Goal: Task Accomplishment & Management: Use online tool/utility

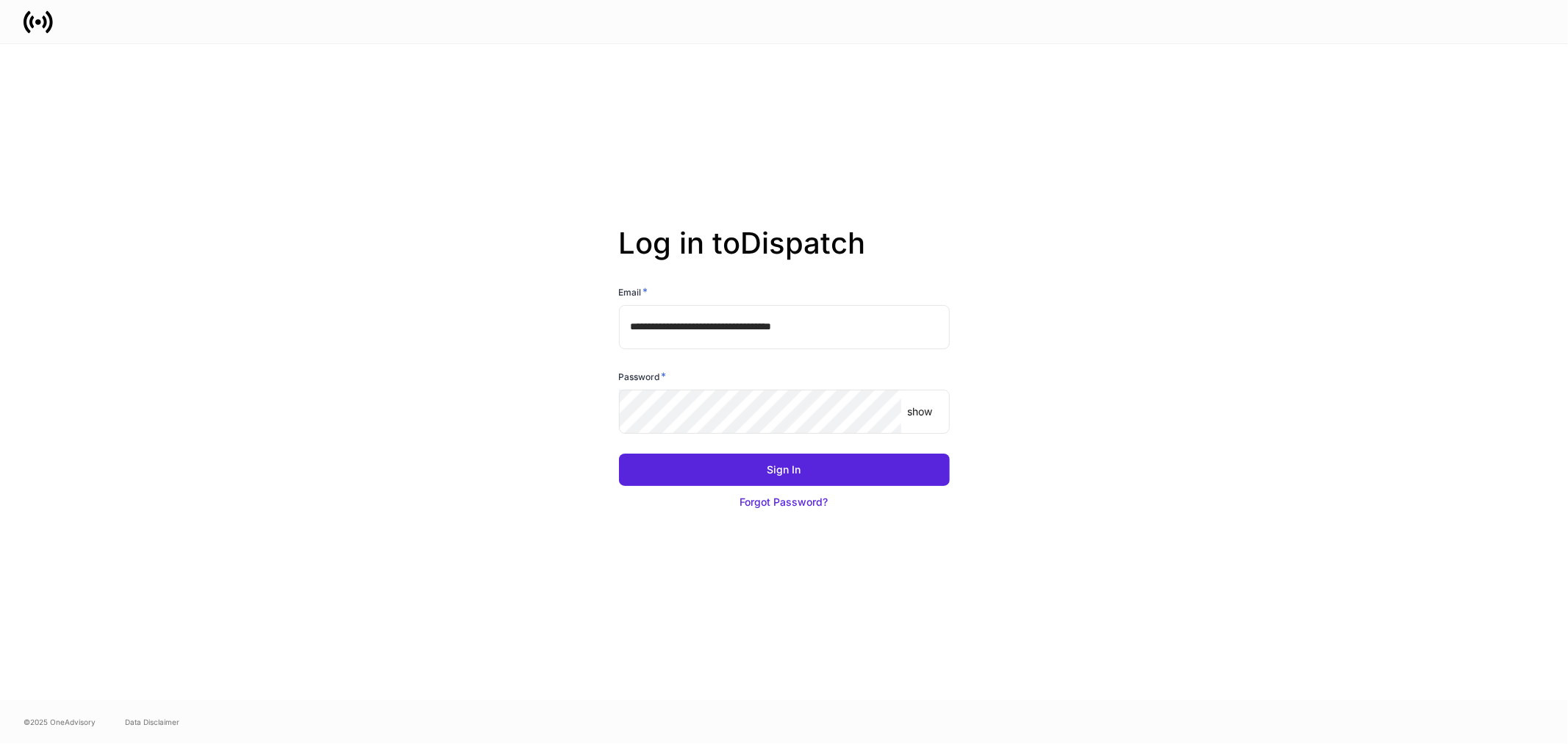
click at [699, 332] on input "**********" at bounding box center [784, 328] width 331 height 44
type input "**********"
click at [619, 453] on button "Sign In" at bounding box center [784, 469] width 331 height 32
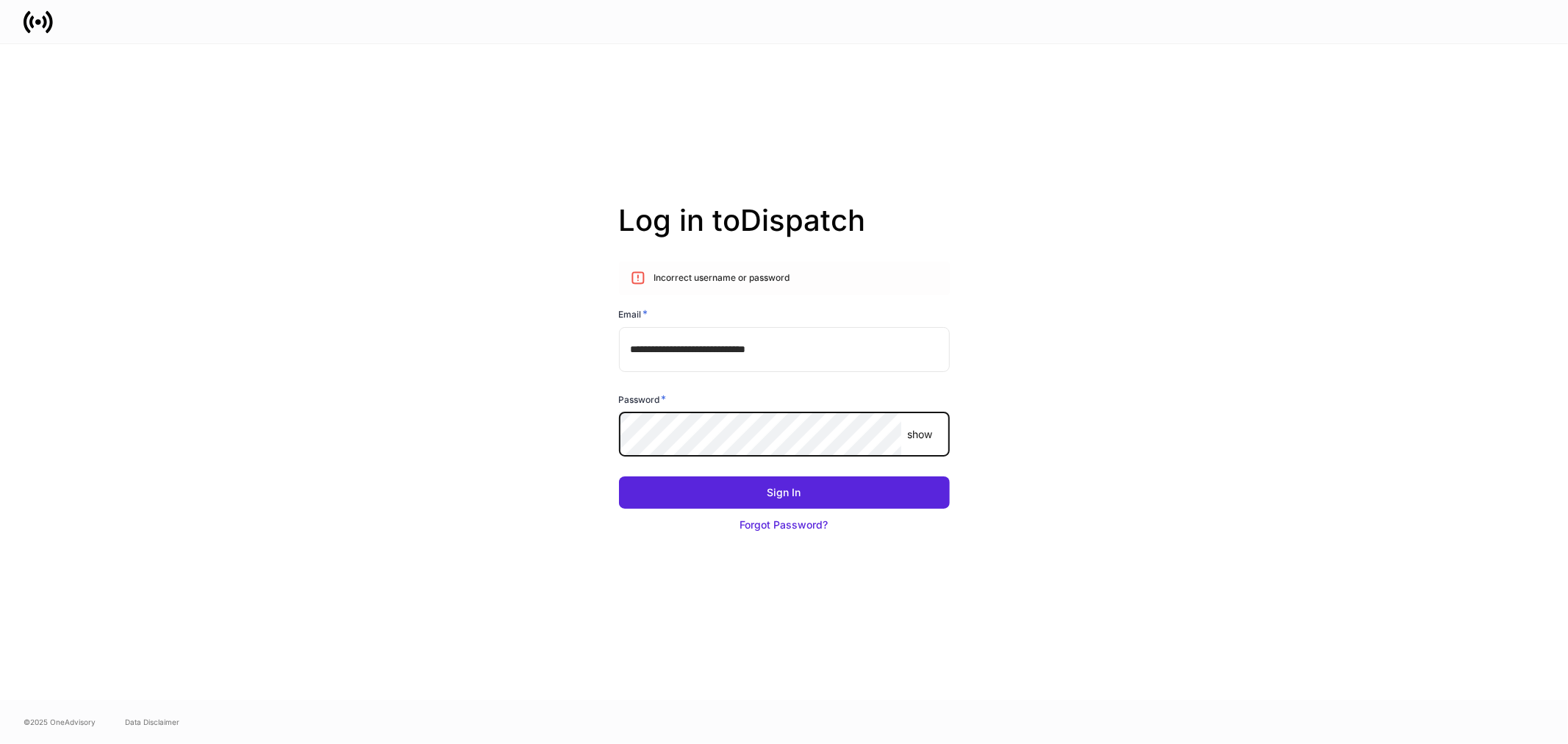
click at [619, 476] on button "Sign In" at bounding box center [784, 492] width 331 height 32
